Goal: Find specific page/section: Find specific page/section

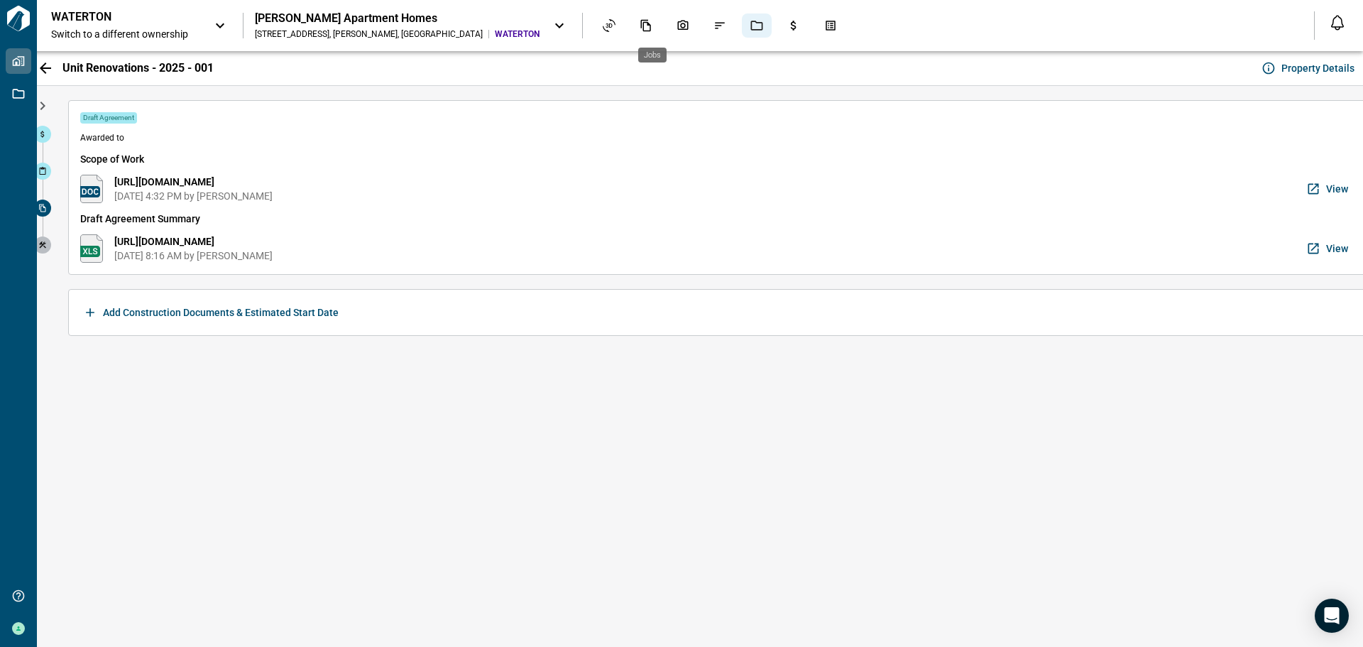
click at [750, 25] on icon "Jobs" at bounding box center [756, 25] width 13 height 13
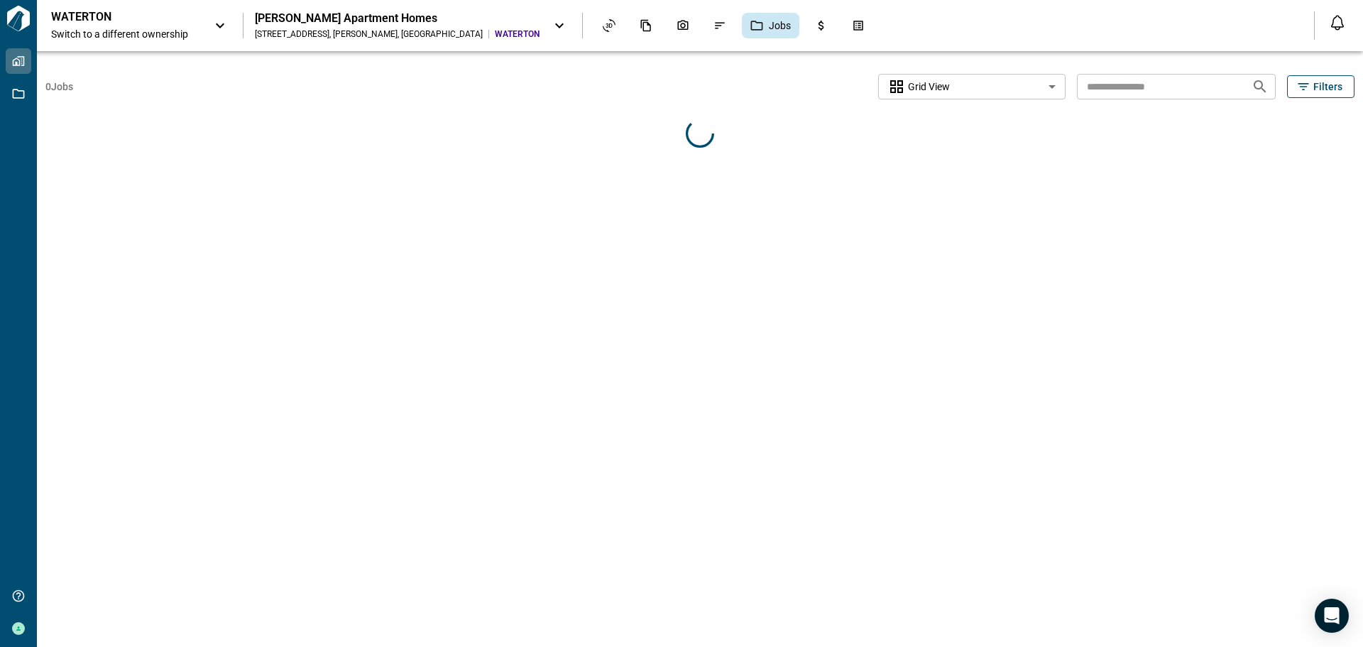
click at [551, 21] on icon at bounding box center [559, 25] width 17 height 17
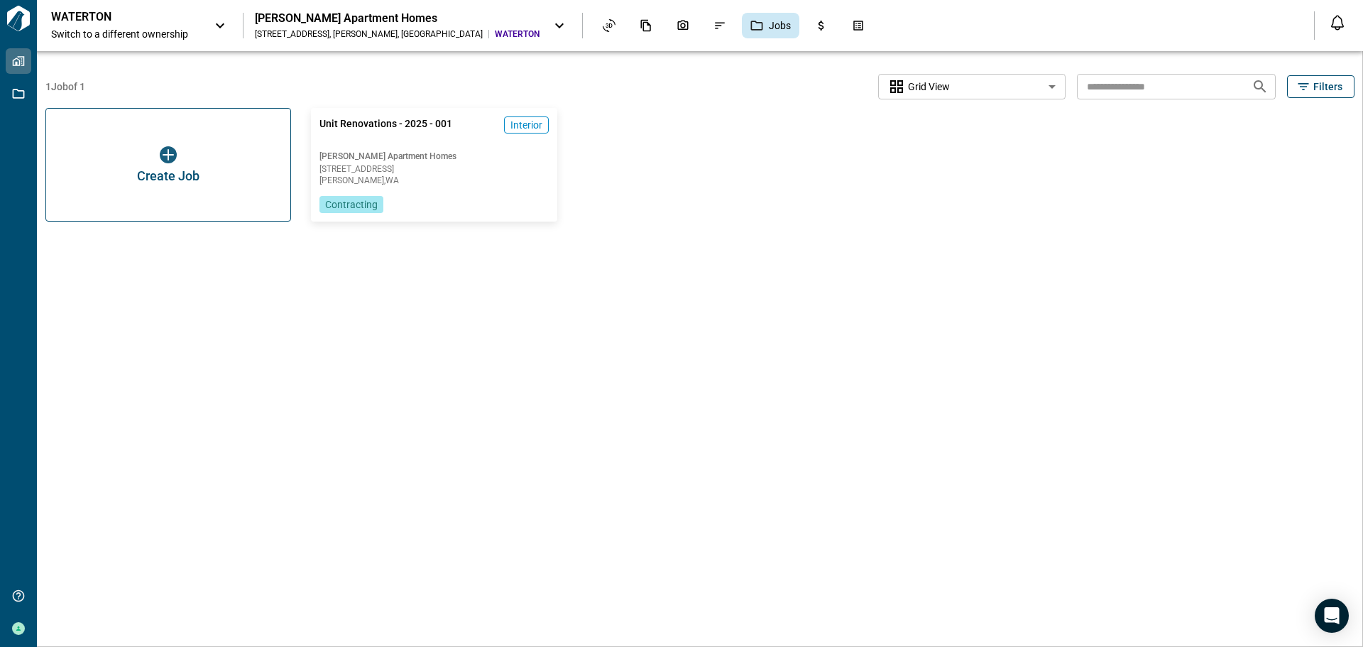
scroll to position [128, 0]
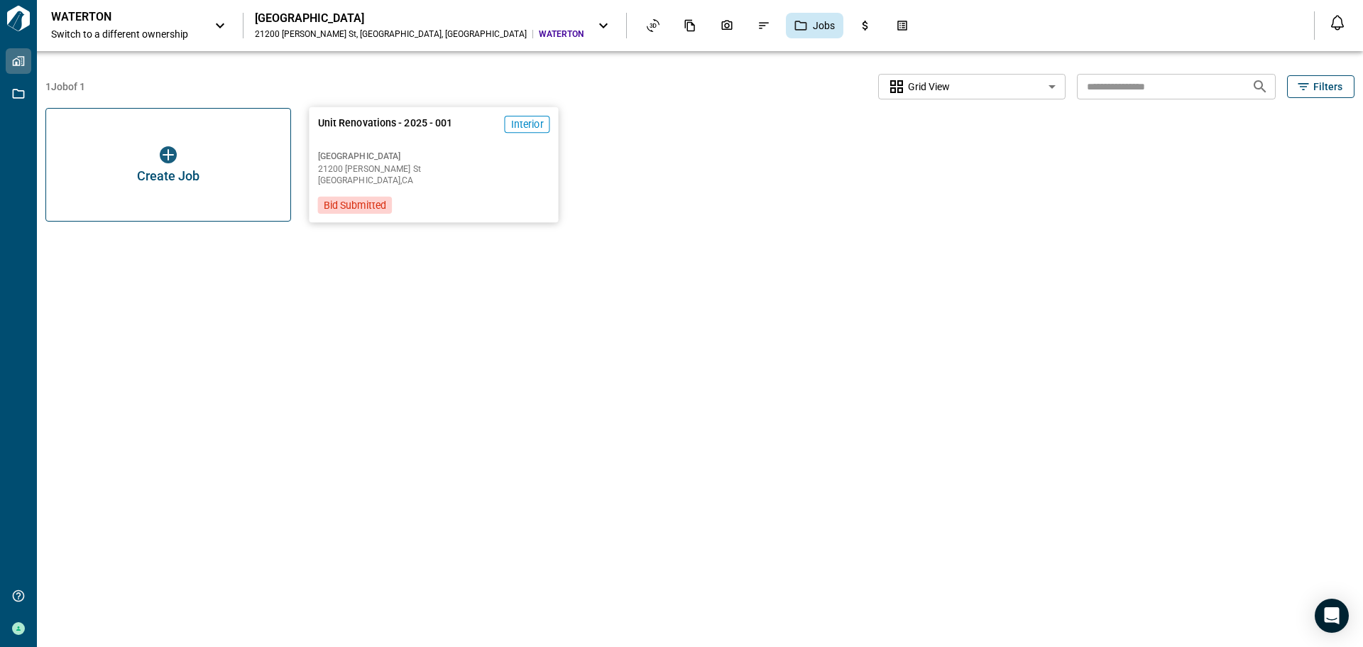
click at [434, 153] on span "[GEOGRAPHIC_DATA]" at bounding box center [434, 155] width 232 height 11
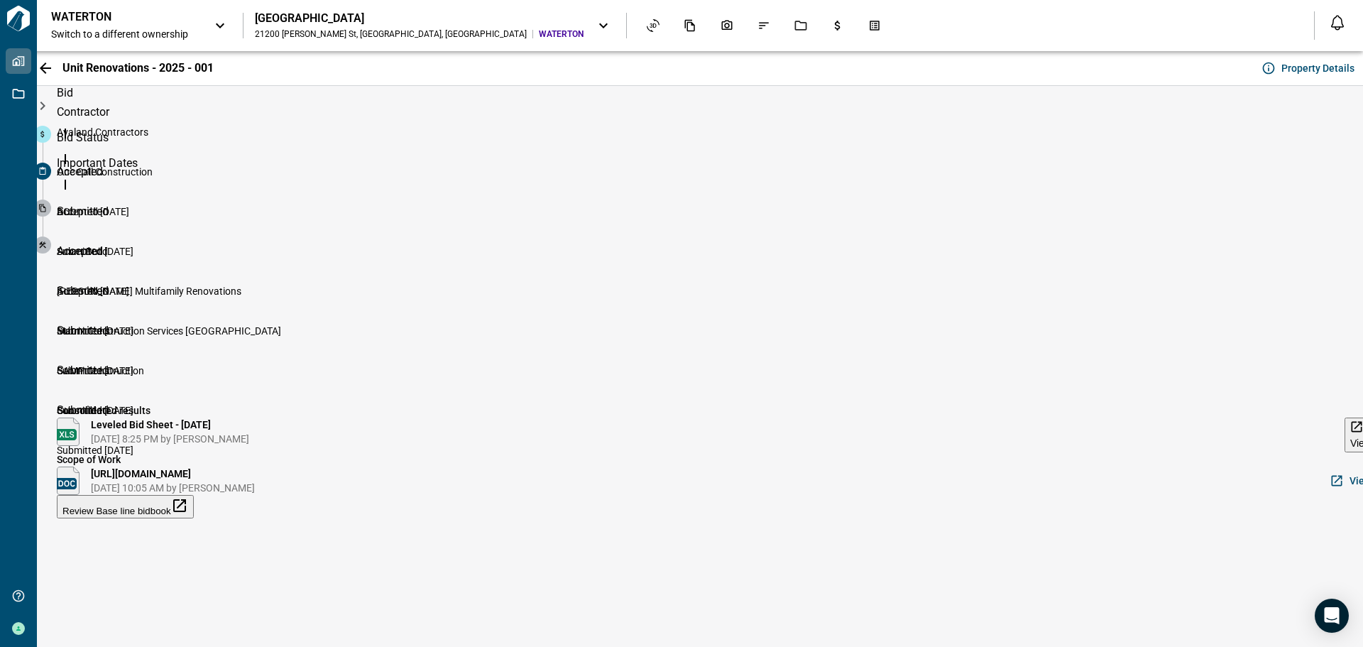
click at [1350, 449] on span "View" at bounding box center [1360, 442] width 21 height 11
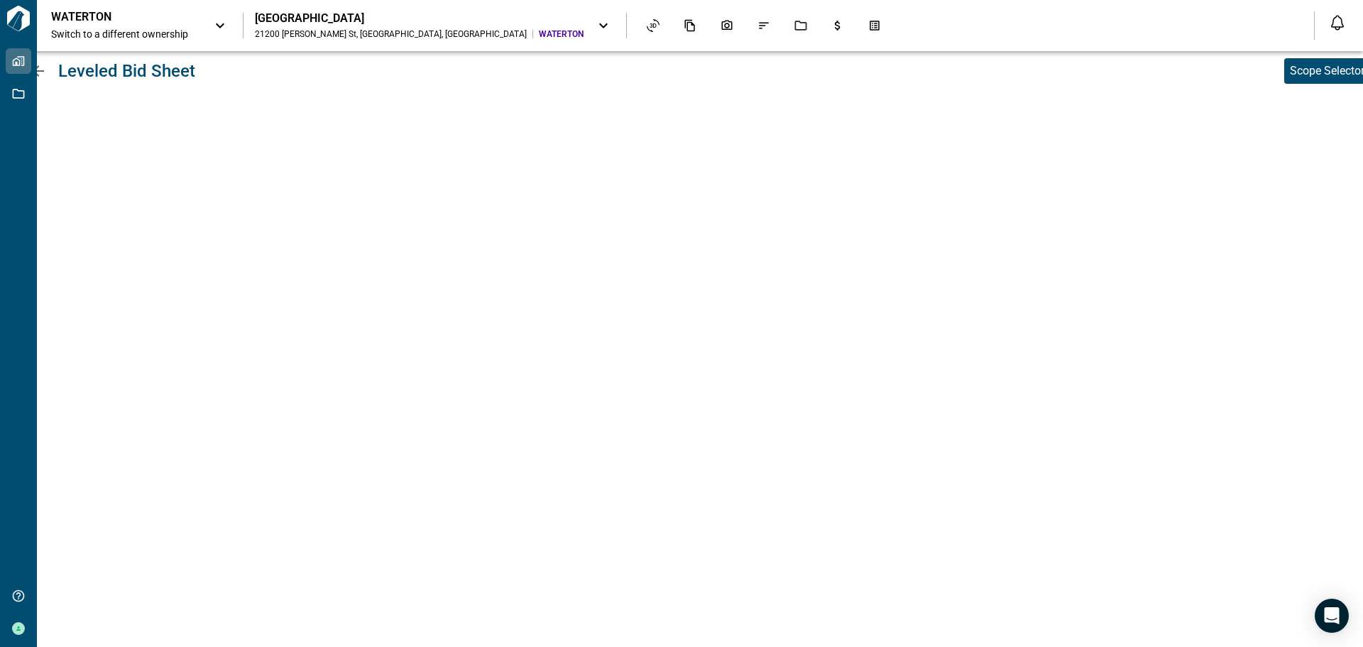
click at [322, 16] on div "[GEOGRAPHIC_DATA]" at bounding box center [419, 18] width 329 height 14
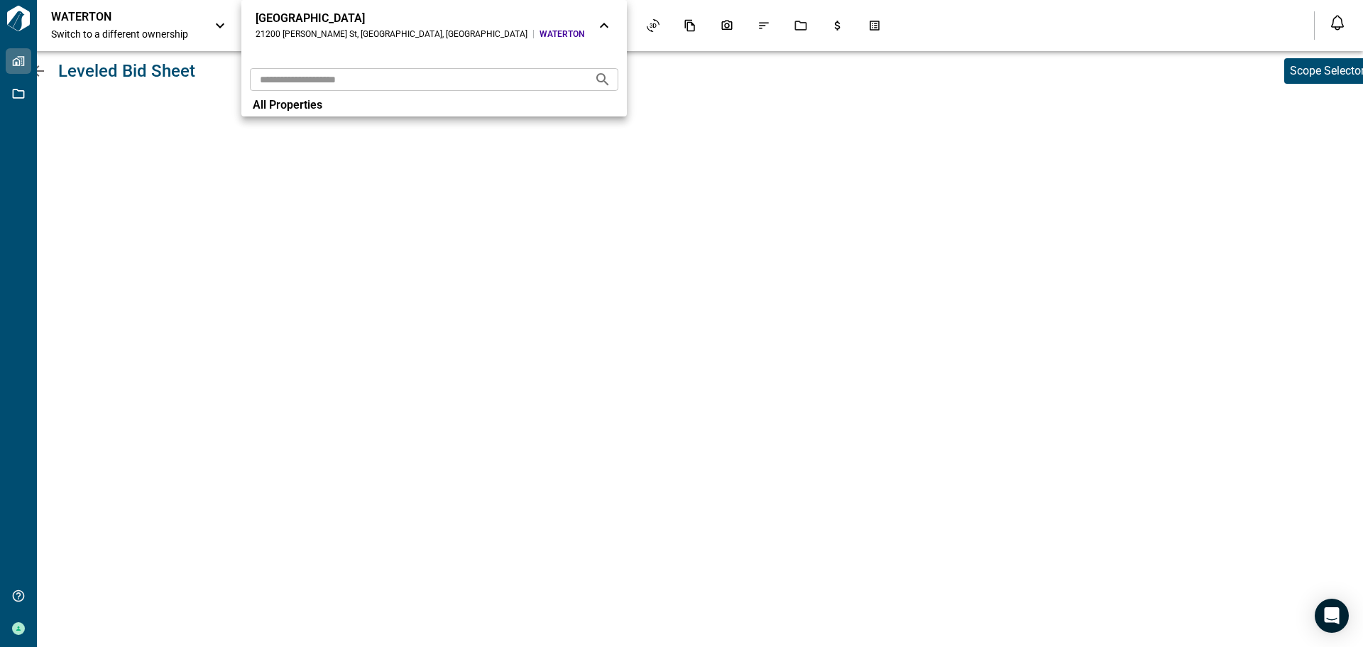
drag, startPoint x: 323, startPoint y: 14, endPoint x: 356, endPoint y: 23, distance: 33.9
click at [324, 14] on div "[GEOGRAPHIC_DATA]" at bounding box center [420, 18] width 329 height 14
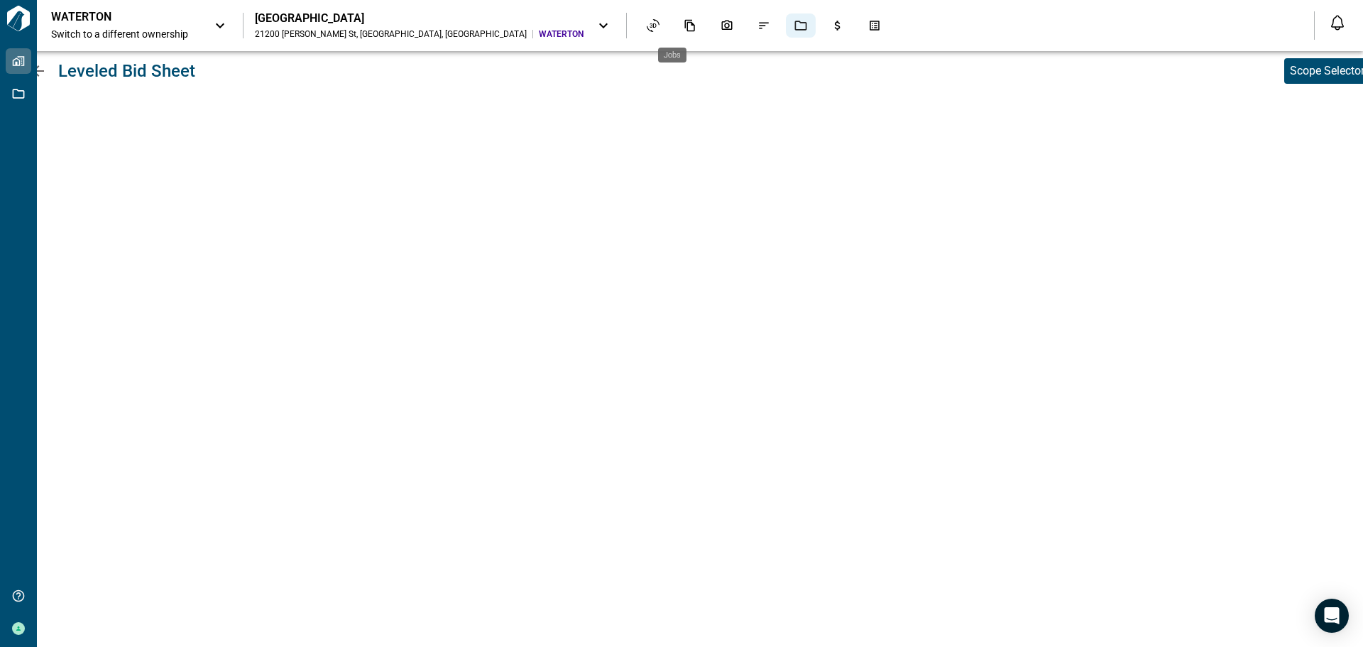
click at [795, 28] on icon "Jobs" at bounding box center [801, 26] width 12 height 10
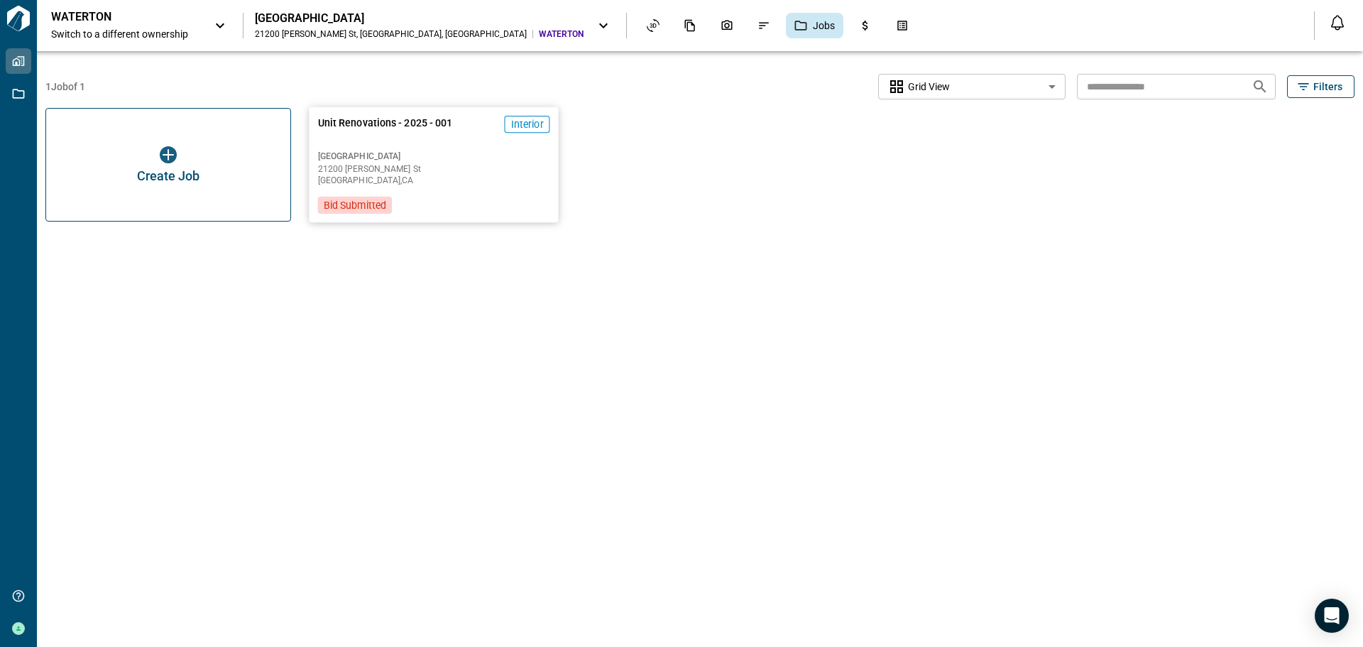
click at [408, 157] on span "[GEOGRAPHIC_DATA]" at bounding box center [434, 155] width 232 height 11
